Goal: Information Seeking & Learning: Compare options

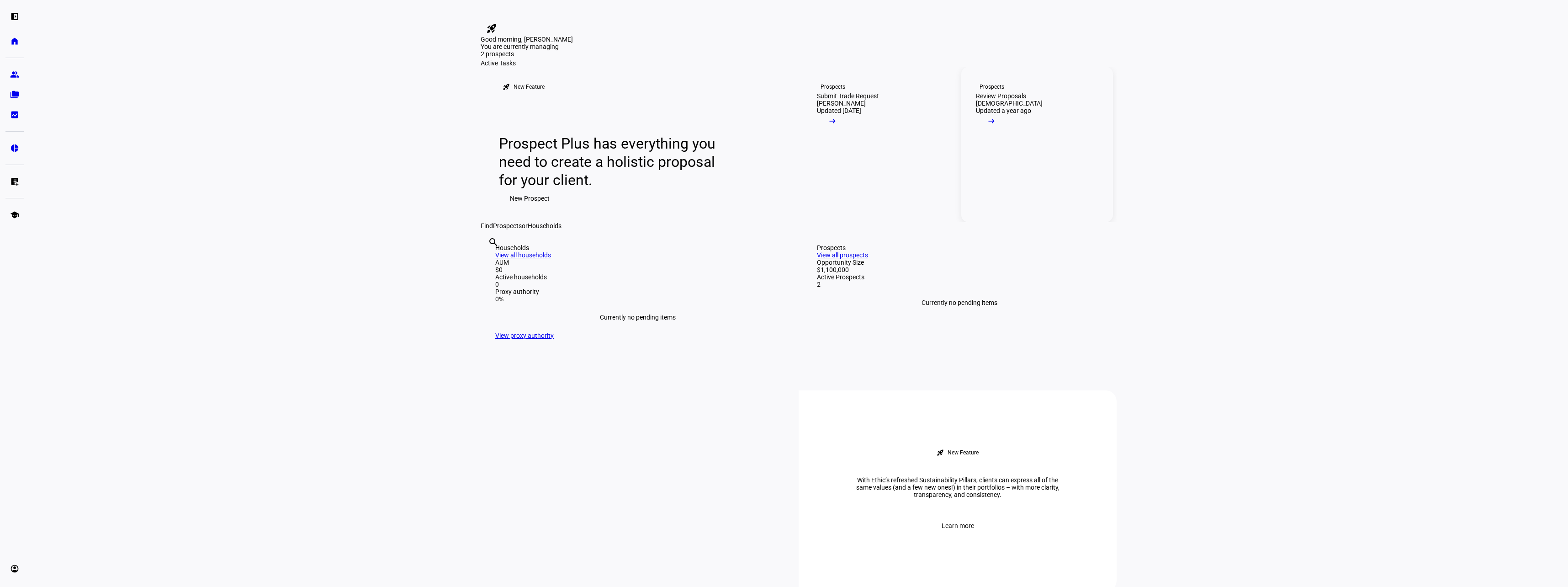
click at [573, 100] on div "Review Proposals" at bounding box center [1001, 96] width 50 height 7
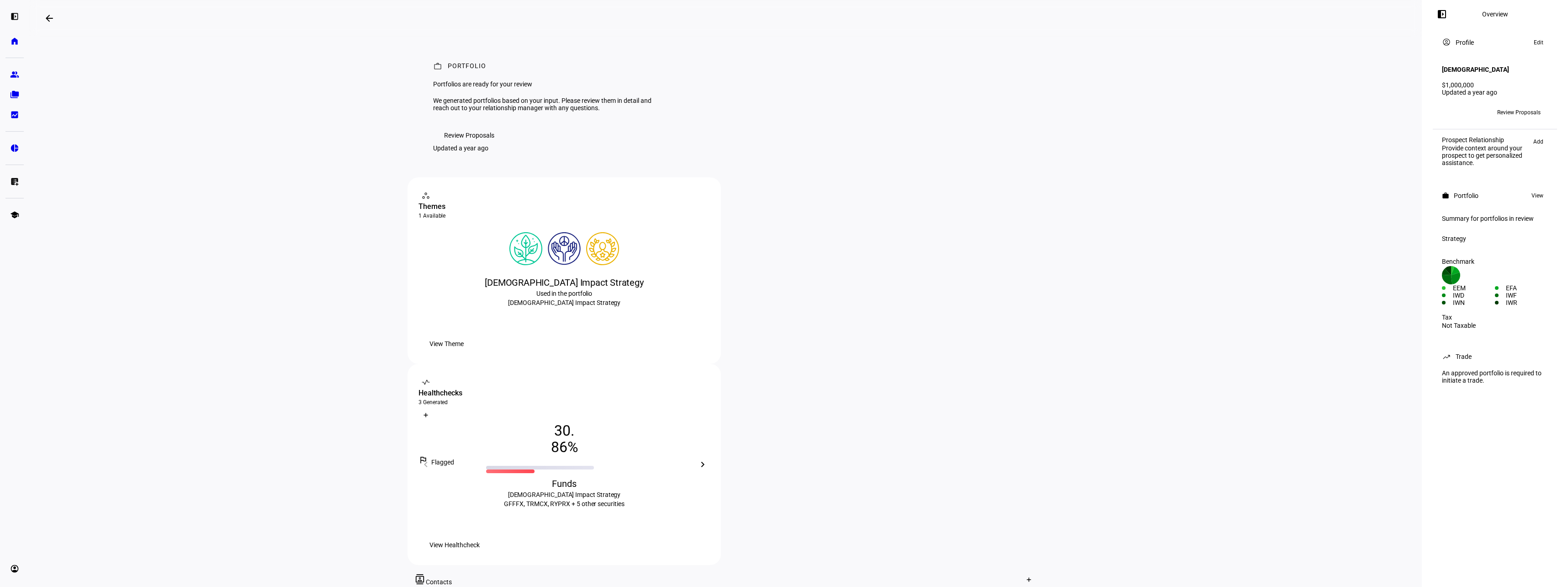
click at [48, 20] on mat-icon "arrow_backwards" at bounding box center [49, 18] width 11 height 11
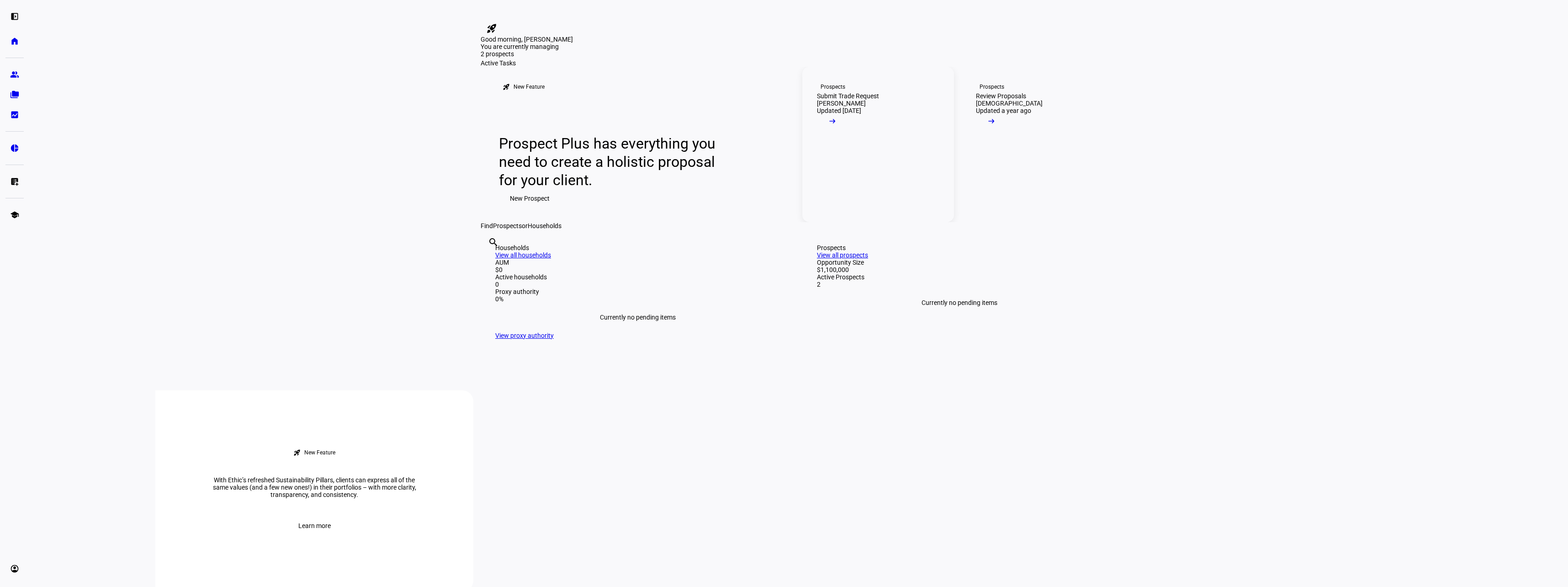
click at [573, 90] on div "Prospects" at bounding box center [832, 86] width 25 height 7
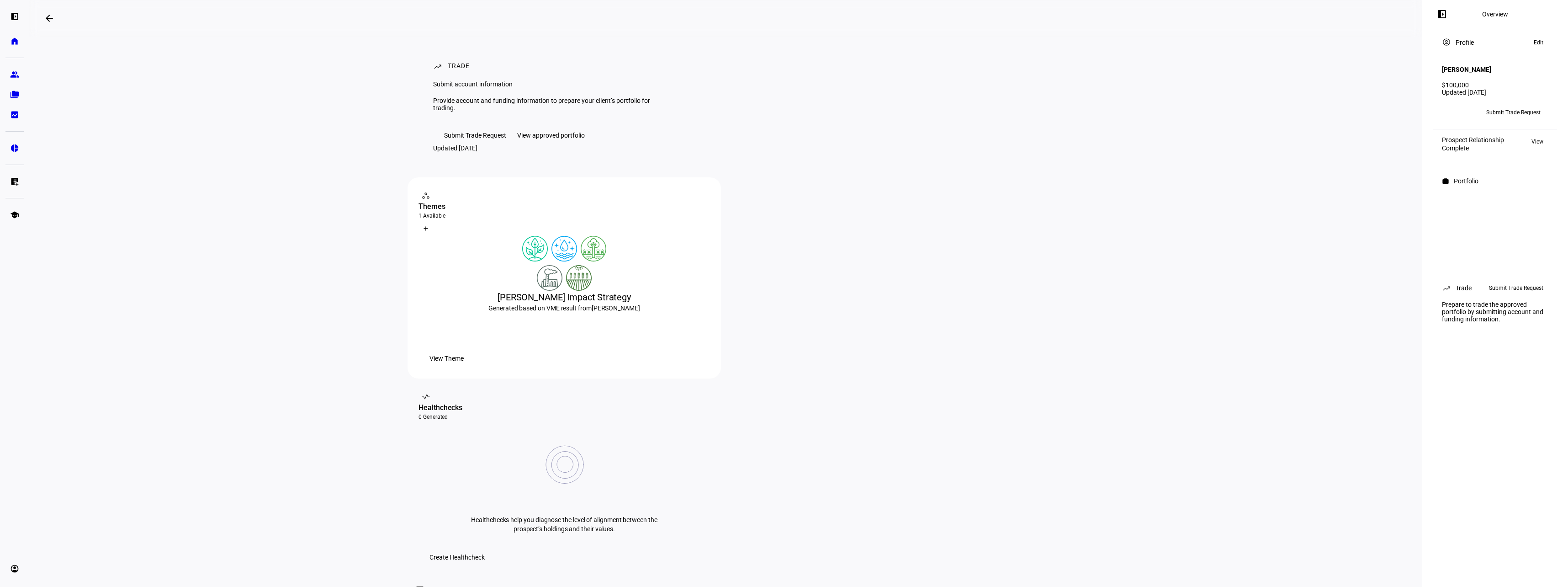
click at [565, 139] on div "View approved portfolio" at bounding box center [551, 135] width 68 height 7
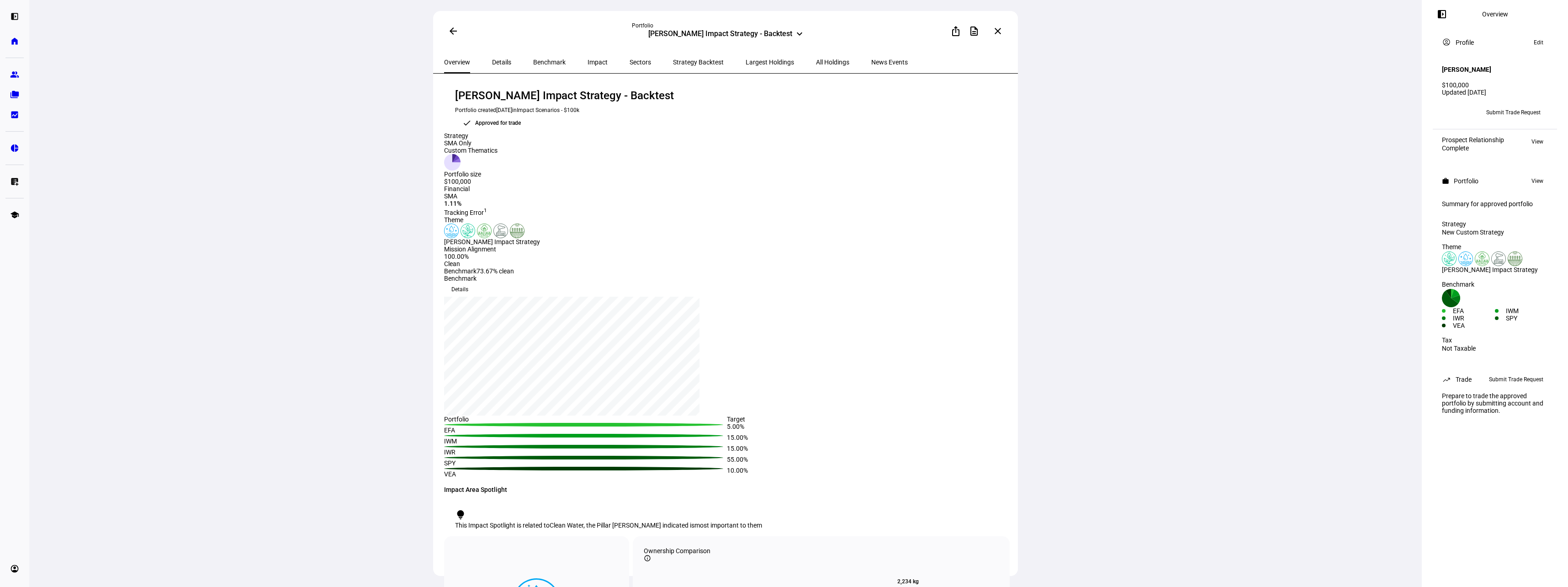
click at [573, 64] on span "All Holdings" at bounding box center [832, 62] width 34 height 6
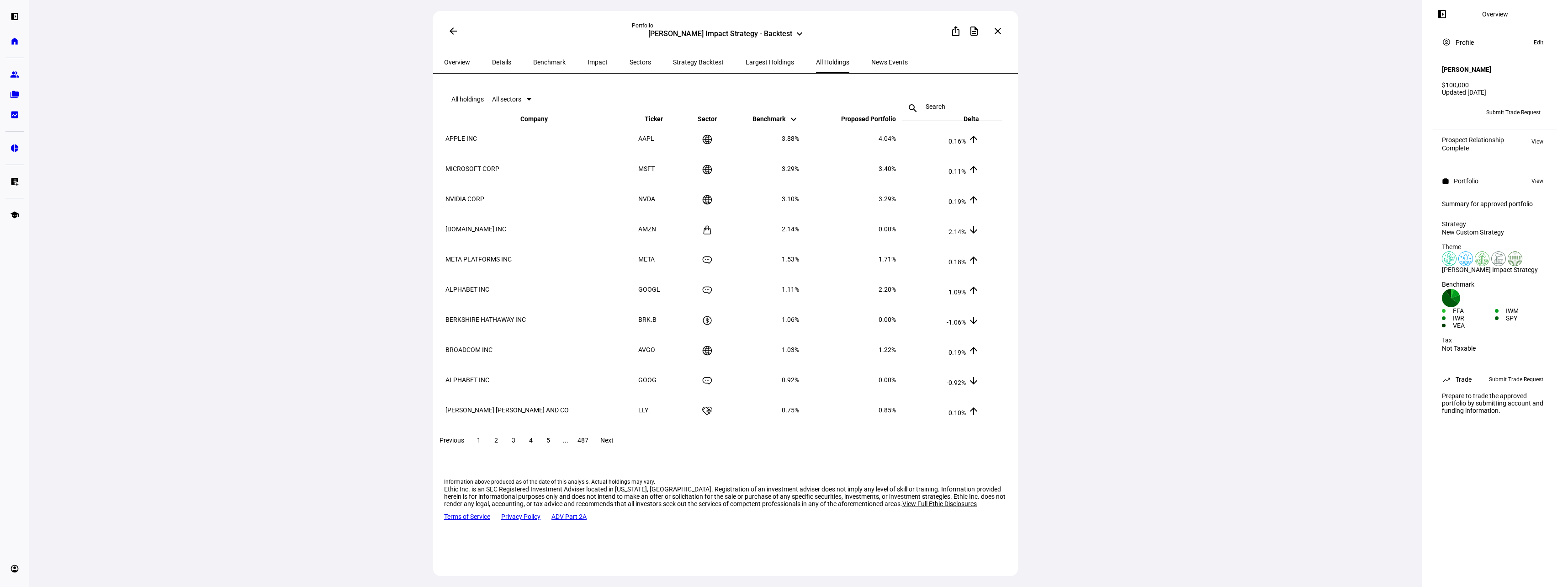
click at [467, 61] on span "Overview" at bounding box center [456, 62] width 26 height 6
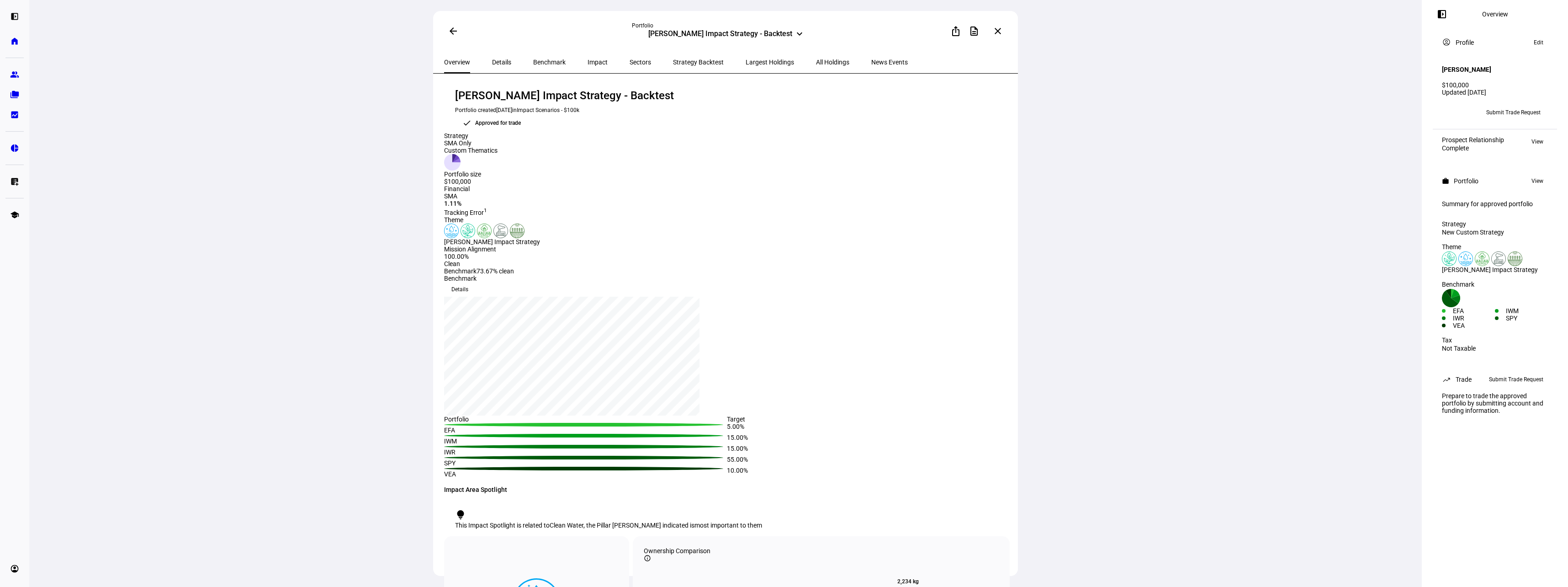
click at [498, 61] on span "Details" at bounding box center [502, 62] width 19 height 6
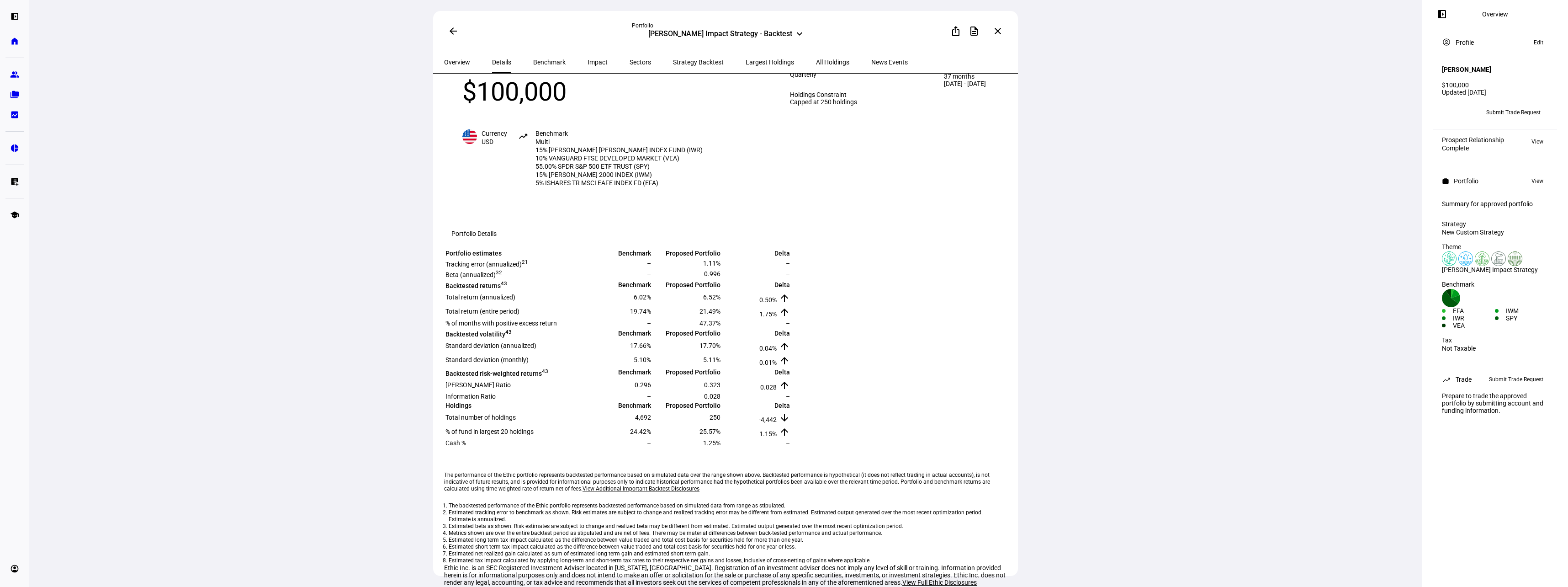
scroll to position [137, 0]
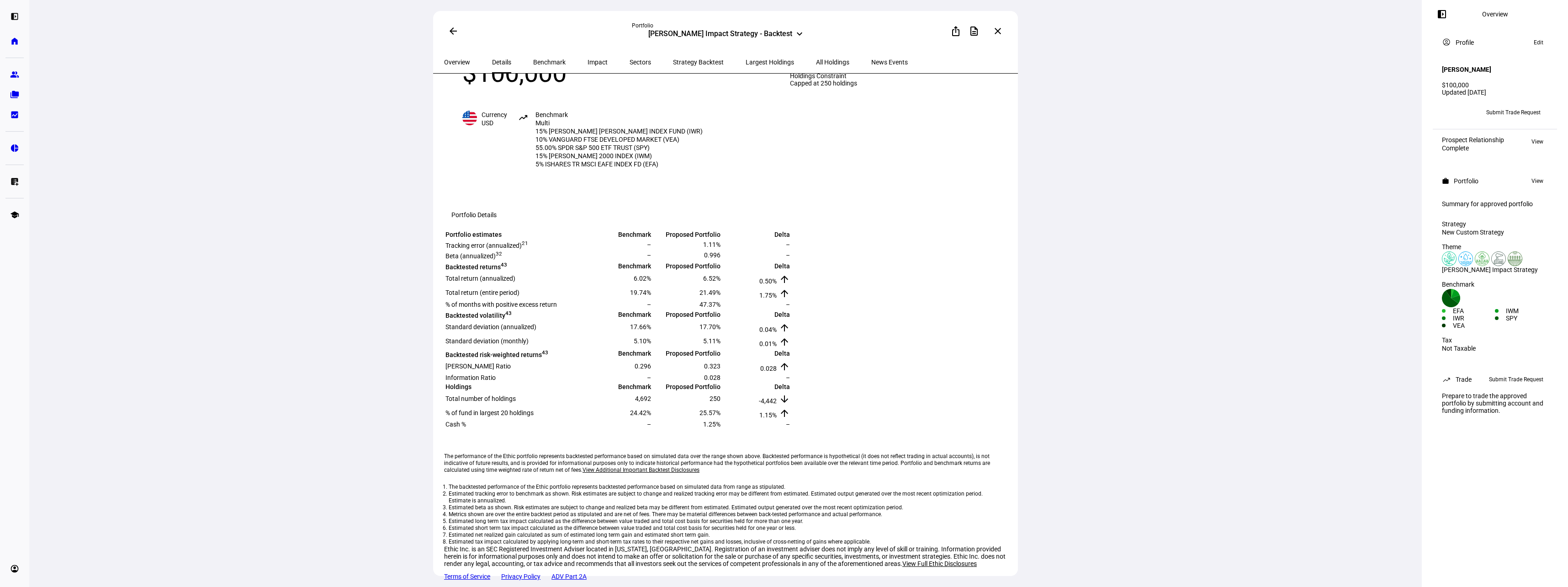
click at [573, 60] on span "Largest Holdings" at bounding box center [769, 62] width 49 height 6
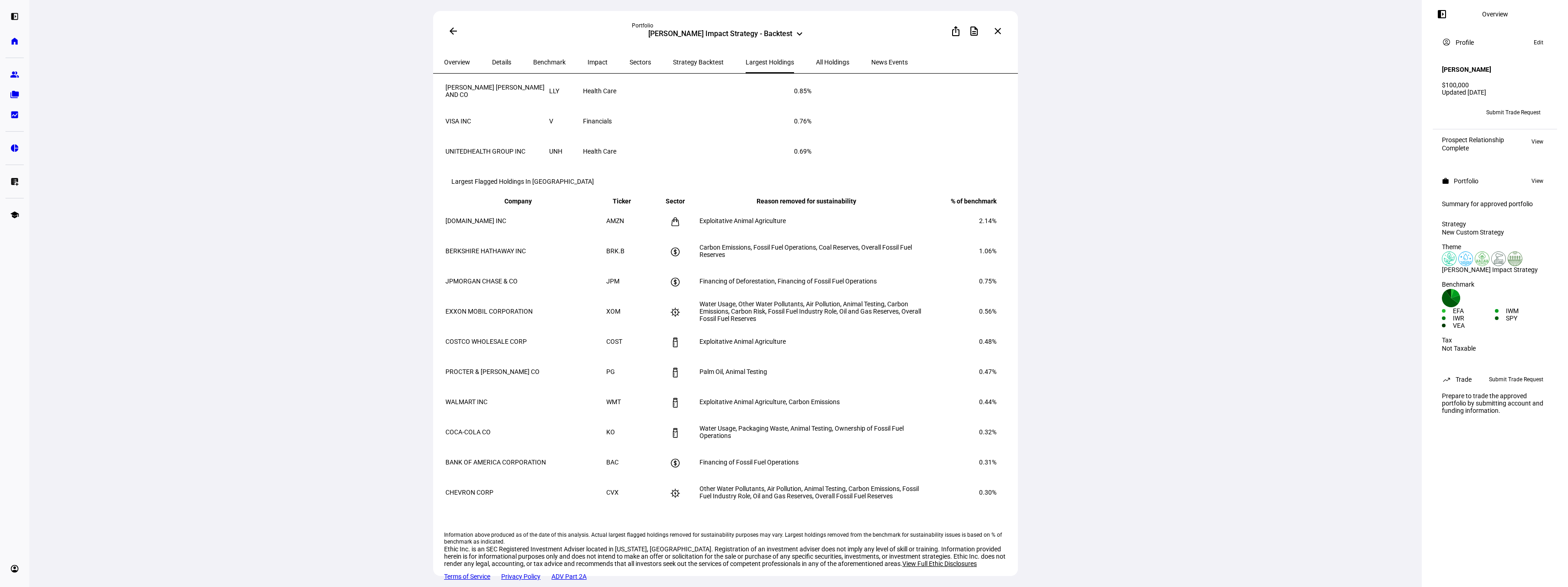
scroll to position [371, 0]
click at [573, 34] on div "[PERSON_NAME] Impact Strategy - Backtest" at bounding box center [720, 35] width 144 height 11
click at [573, 80] on div "[PERSON_NAME] Impact Strategy - Backtest" at bounding box center [707, 81] width 105 height 14
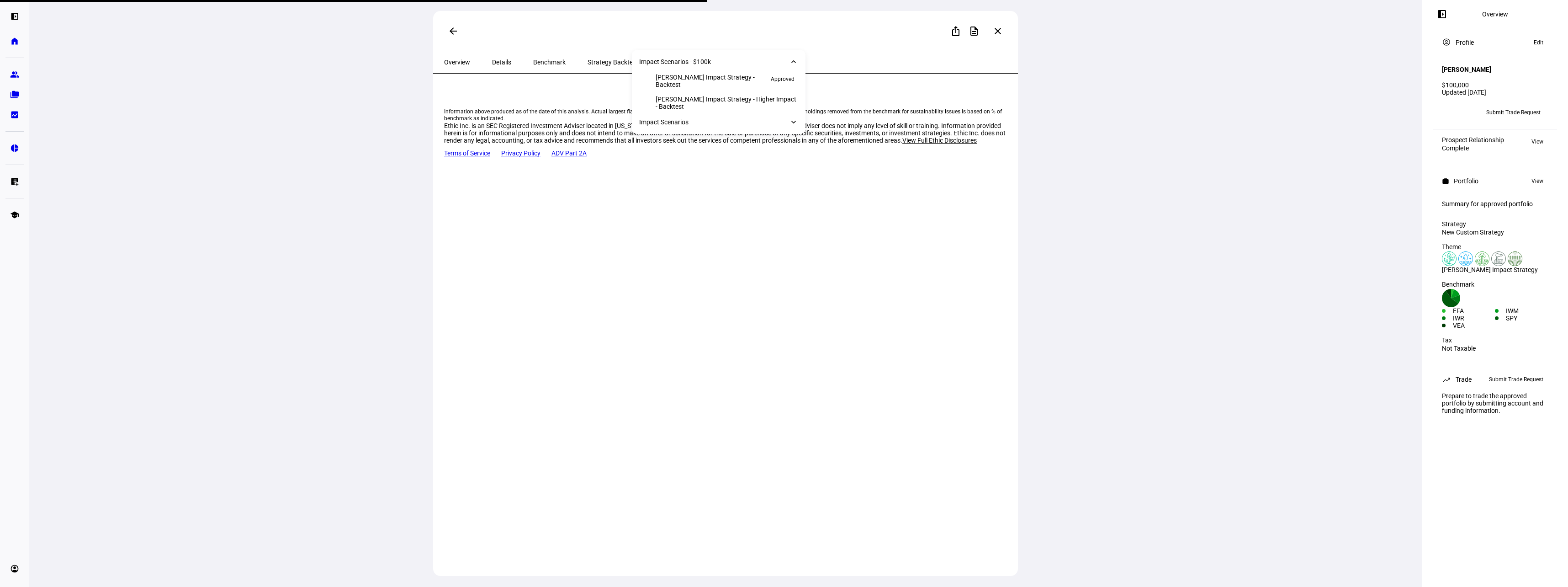
scroll to position [0, 0]
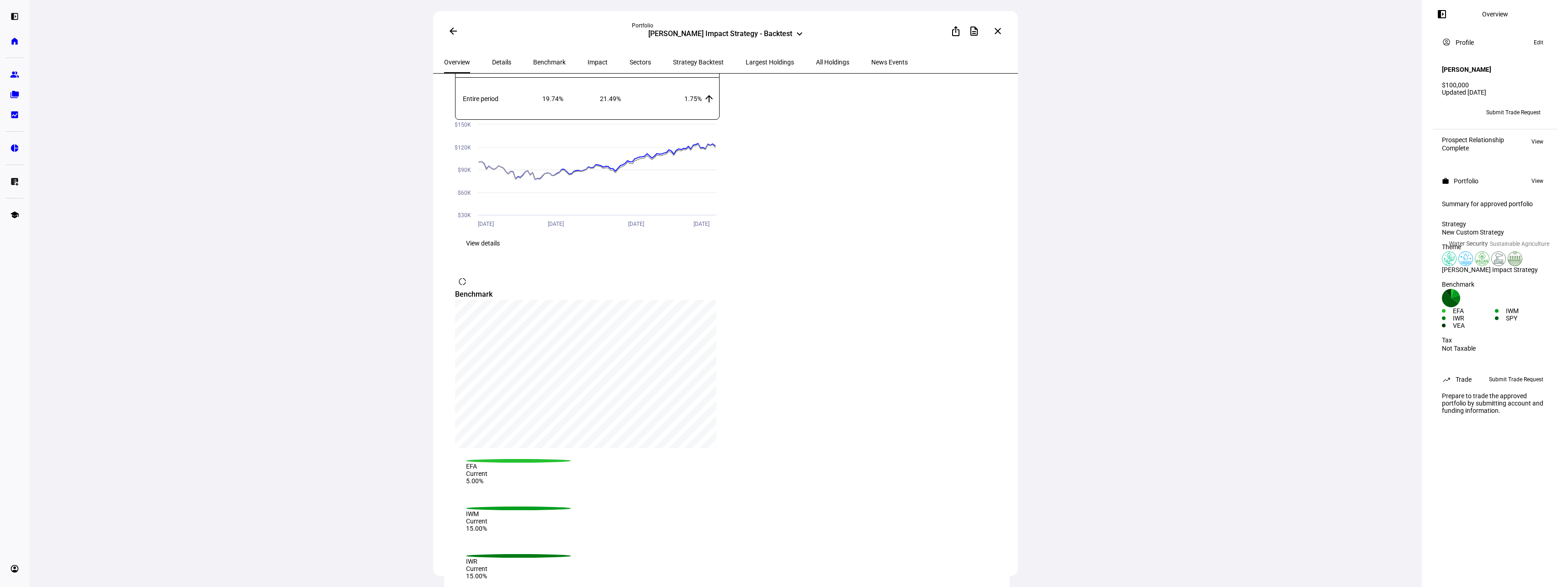
scroll to position [826, 0]
click at [573, 178] on span "View" at bounding box center [1537, 181] width 12 height 11
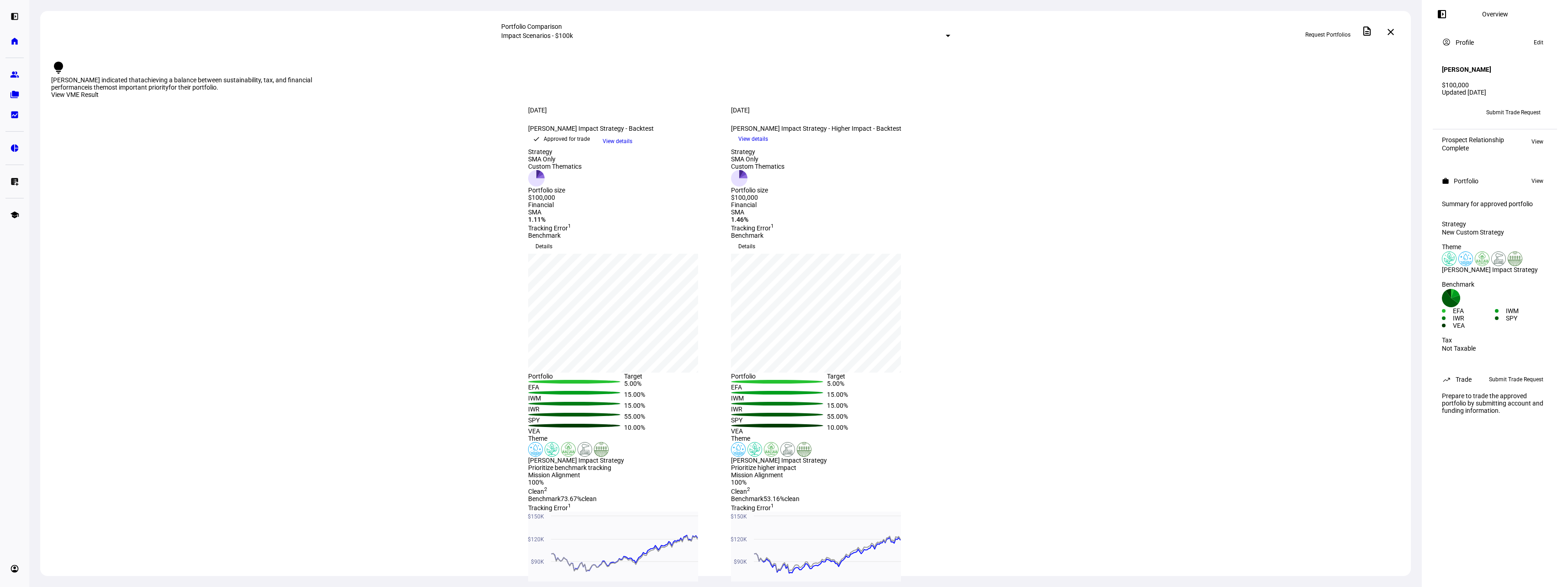
click at [573, 177] on span at bounding box center [1537, 181] width 21 height 11
click at [573, 179] on span "View" at bounding box center [1537, 181] width 12 height 11
click at [573, 28] on mat-icon "close" at bounding box center [1391, 32] width 11 height 11
